Goal: Task Accomplishment & Management: Manage account settings

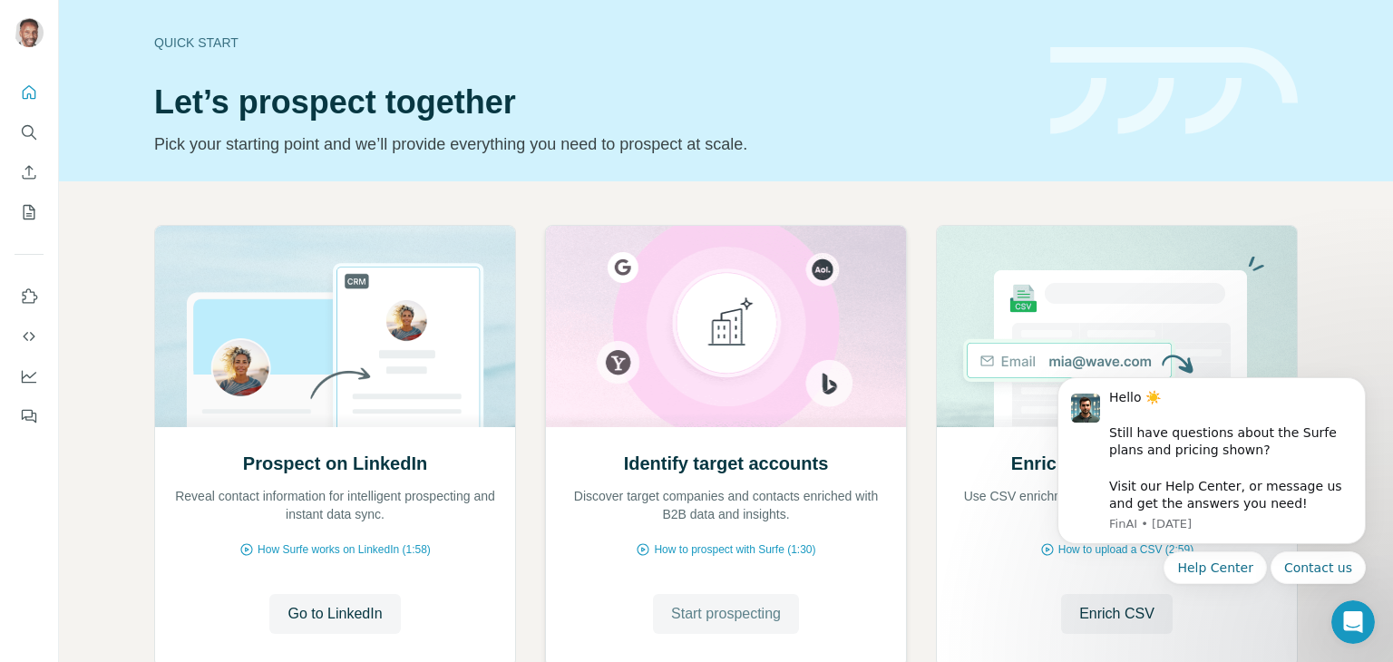
click at [715, 617] on span "Start prospecting" at bounding box center [726, 614] width 110 height 22
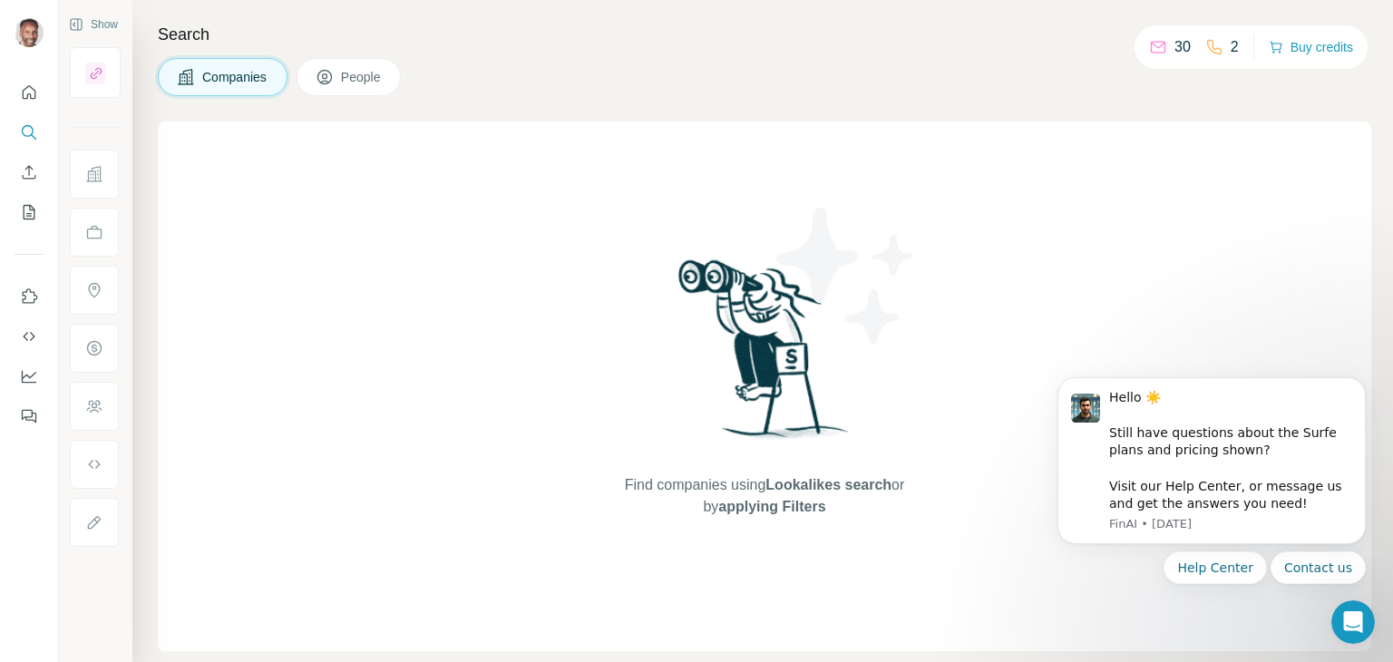
click at [358, 70] on span "People" at bounding box center [362, 77] width 42 height 18
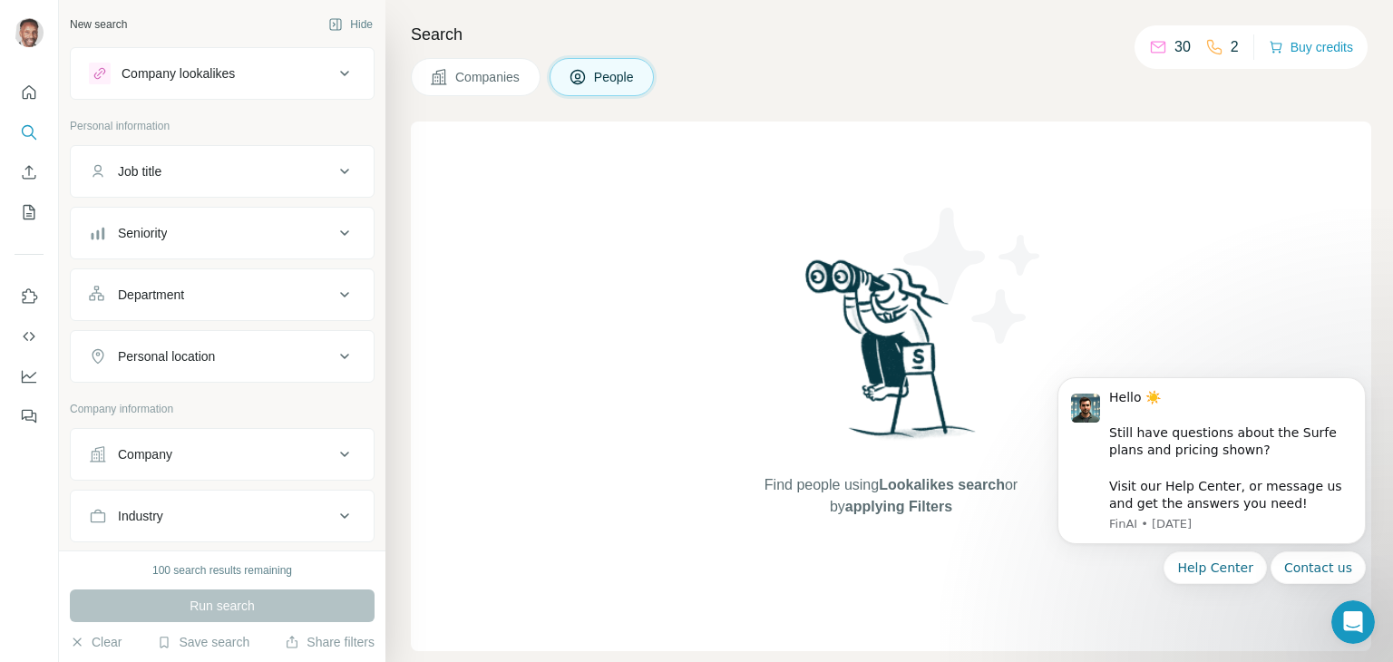
click at [519, 78] on span "Companies" at bounding box center [488, 77] width 66 height 18
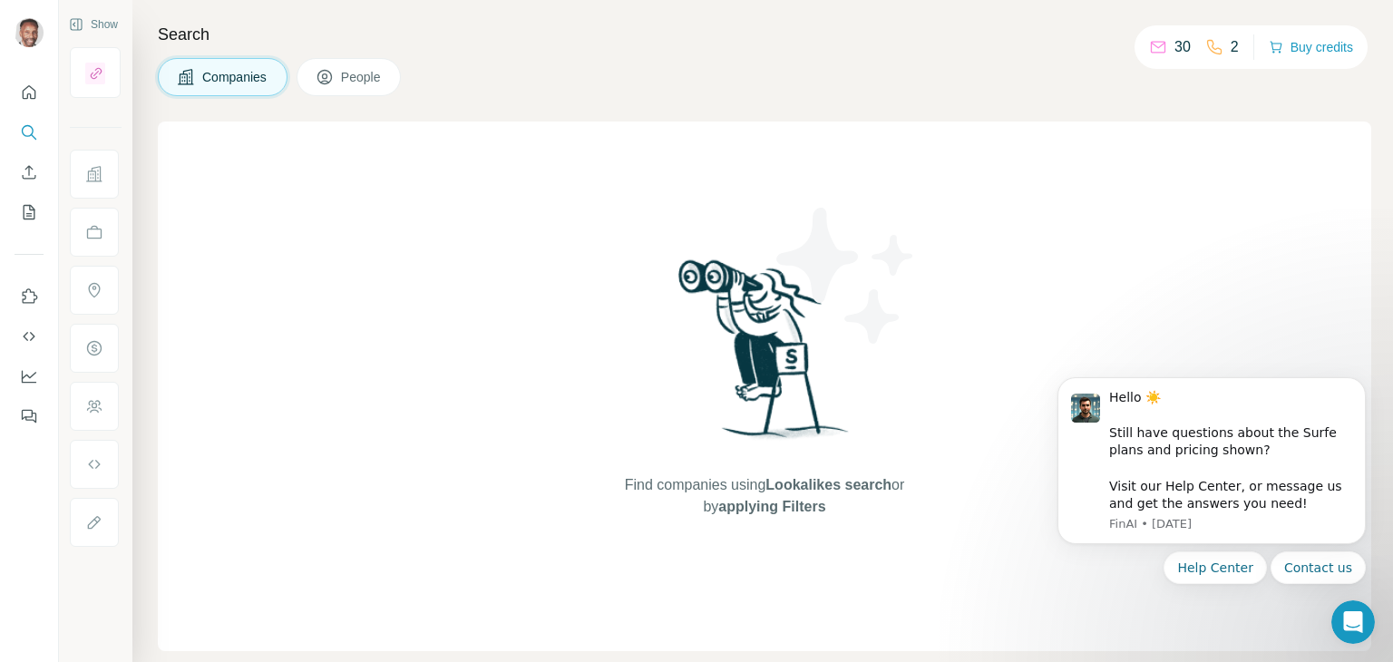
click at [1149, 48] on icon at bounding box center [1158, 47] width 18 height 18
click at [1152, 53] on icon at bounding box center [1158, 47] width 18 height 18
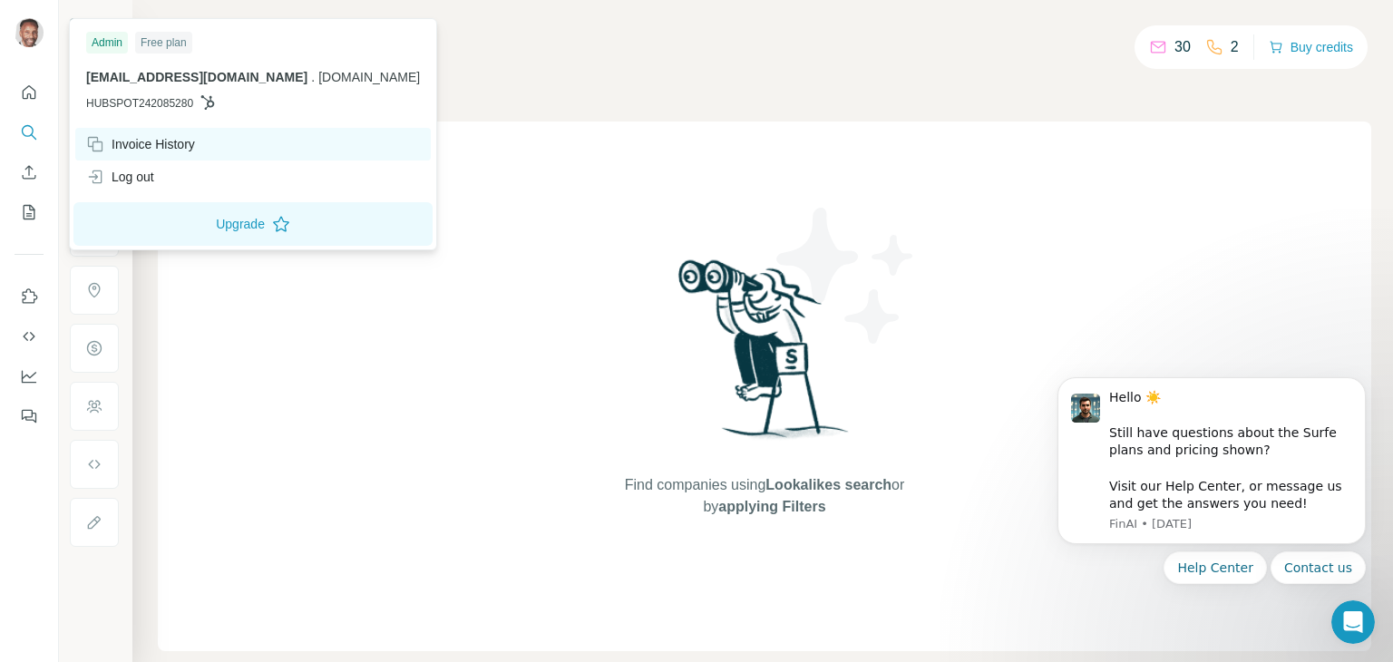
click at [133, 146] on div "Invoice History" at bounding box center [140, 144] width 109 height 18
click at [209, 151] on div "Invoice History" at bounding box center [252, 144] width 355 height 33
click at [110, 46] on div "Admin" at bounding box center [107, 43] width 42 height 22
click at [18, 34] on img at bounding box center [29, 32] width 29 height 29
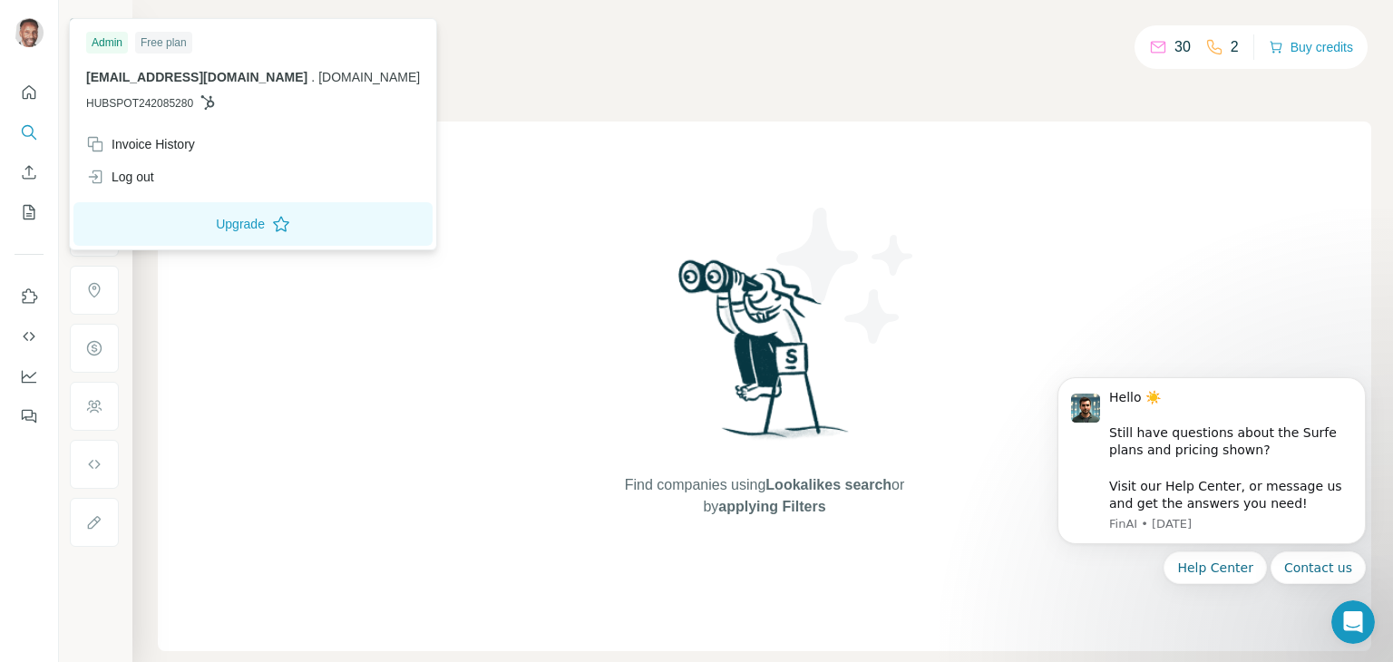
click at [24, 34] on img at bounding box center [29, 32] width 29 height 29
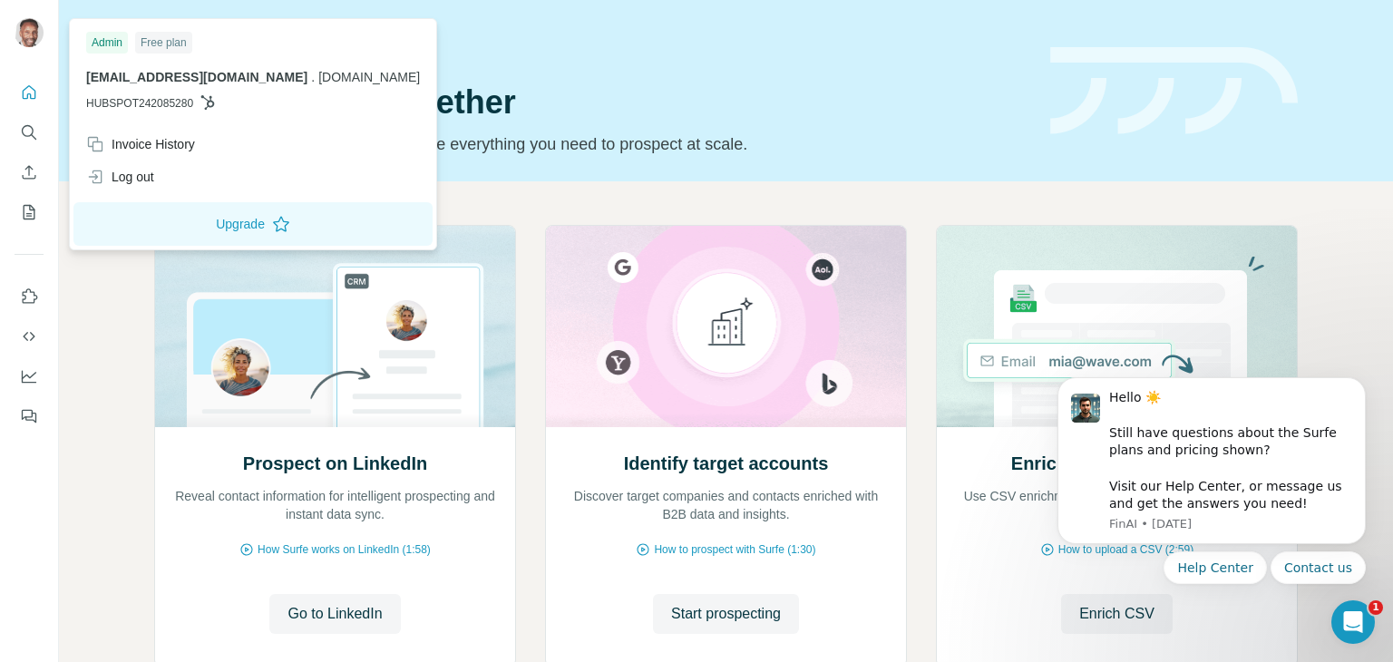
drag, startPoint x: 625, startPoint y: 4, endPoint x: 1112, endPoint y: 73, distance: 491.9
click at [1112, 73] on img at bounding box center [1174, 91] width 248 height 88
